Goal: Task Accomplishment & Management: Complete application form

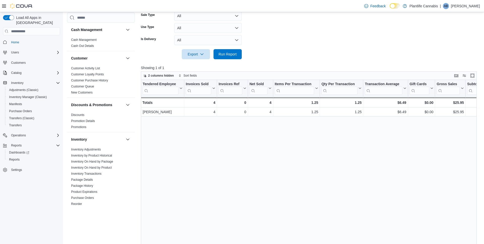
scroll to position [0, 36]
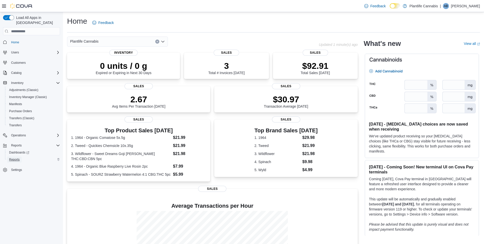
click at [21, 157] on link "Reports" at bounding box center [14, 159] width 15 height 6
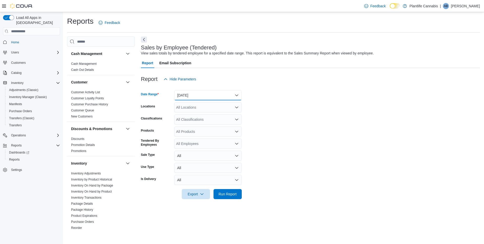
click at [215, 94] on button "Yesterday" at bounding box center [208, 95] width 68 height 10
click at [202, 116] on span "Today" at bounding box center [210, 115] width 57 height 6
click at [309, 115] on form "Date Range Today Locations All Locations Classifications All Classifications Pr…" at bounding box center [310, 141] width 339 height 115
click at [26, 109] on span "Purchase Orders" at bounding box center [20, 111] width 23 height 4
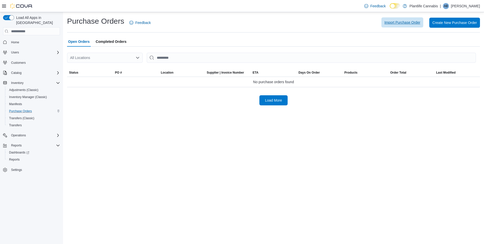
click at [411, 24] on span "Import Purchase Order" at bounding box center [402, 22] width 36 height 5
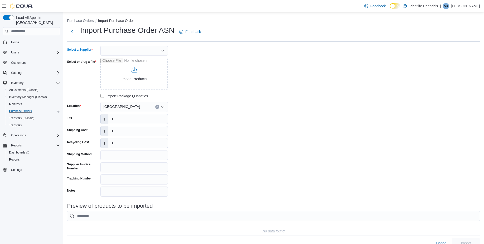
click at [123, 49] on div at bounding box center [134, 51] width 68 height 10
click at [122, 64] on span "AGLC" at bounding box center [136, 66] width 55 height 5
click at [128, 178] on input "Tracking Number" at bounding box center [134, 179] width 68 height 10
click at [133, 169] on input "Supplier Invoice Number" at bounding box center [134, 167] width 68 height 10
paste input "********"
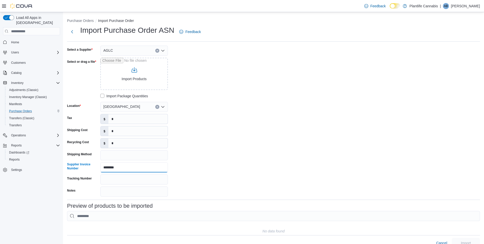
type input "********"
click at [231, 124] on div "Select a Supplier AGLC Select or drag a file Import Products Import Package Qua…" at bounding box center [273, 121] width 413 height 151
click at [132, 73] on input "Select or drag a file" at bounding box center [134, 74] width 68 height 32
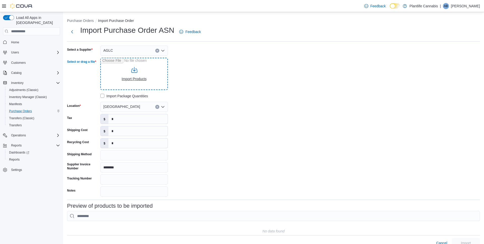
type input "**********"
